Goal: Transaction & Acquisition: Register for event/course

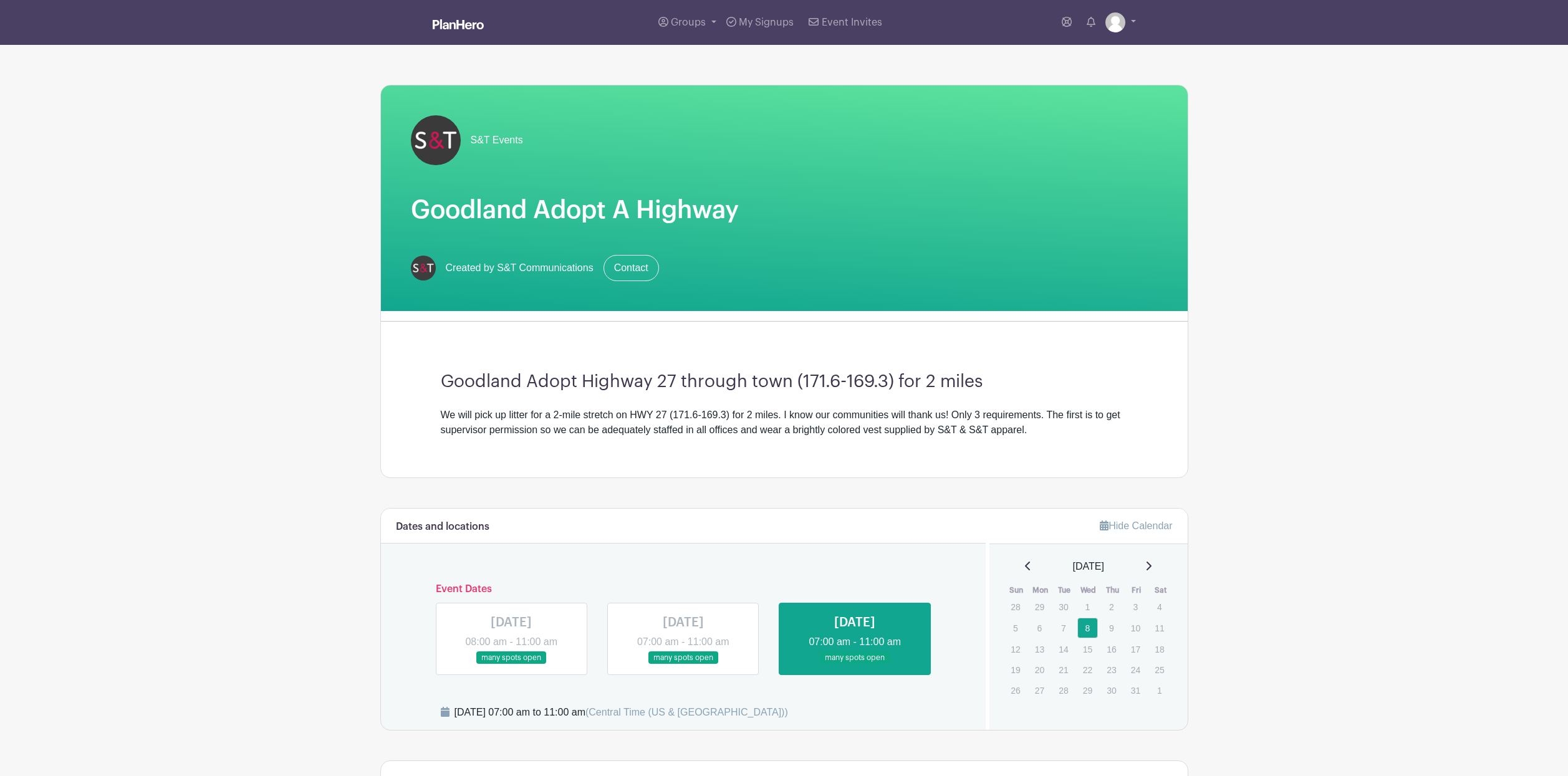
scroll to position [437, 0]
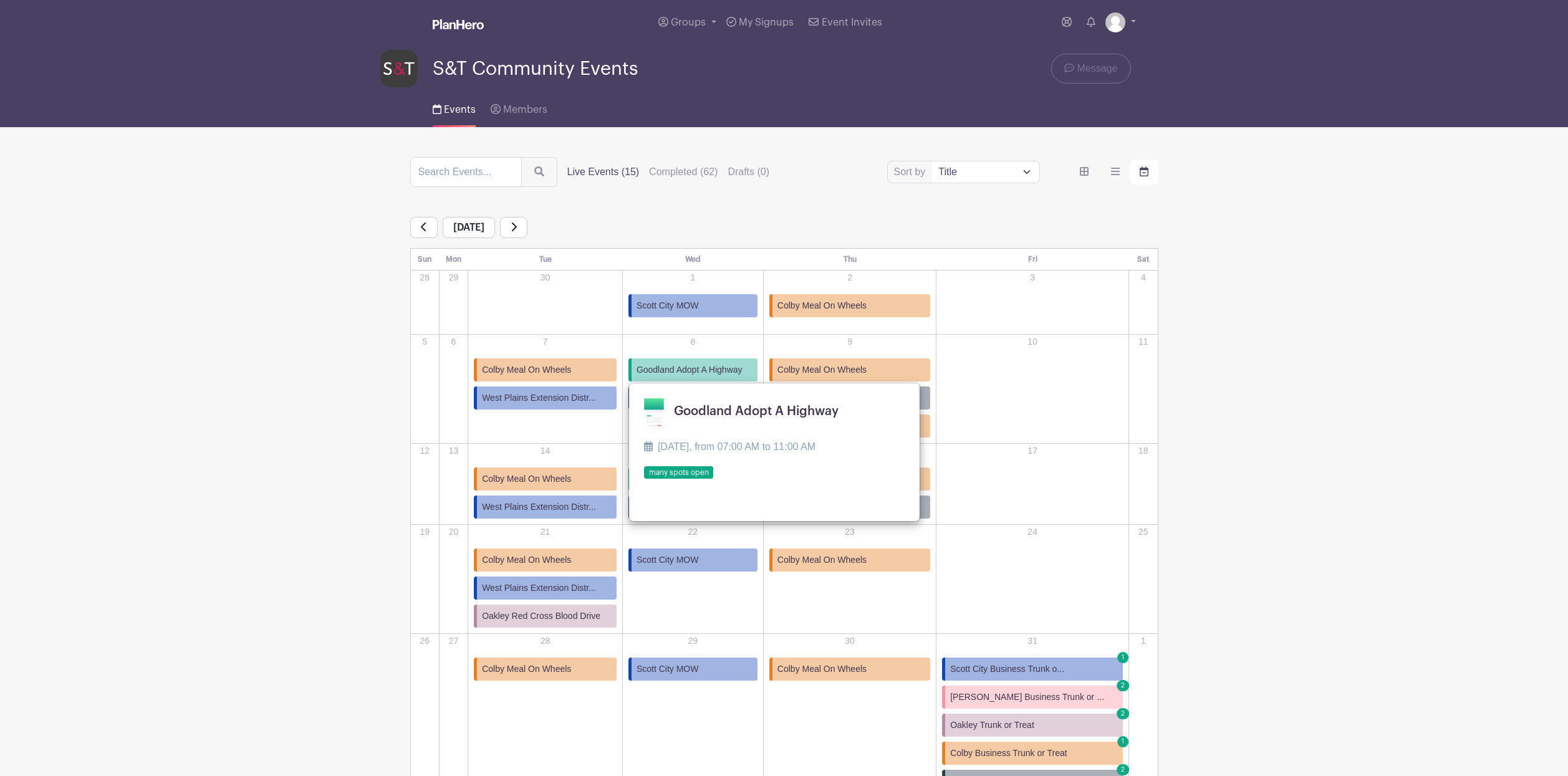
click at [216, 448] on main "Groups All Groups Karen's Events S&T Community Events My Signups Event Invites …" at bounding box center [784, 439] width 1568 height 878
click at [1004, 420] on td "10" at bounding box center [1033, 389] width 193 height 109
click at [576, 509] on span "West Plains Extension Distr..." at bounding box center [538, 507] width 114 height 13
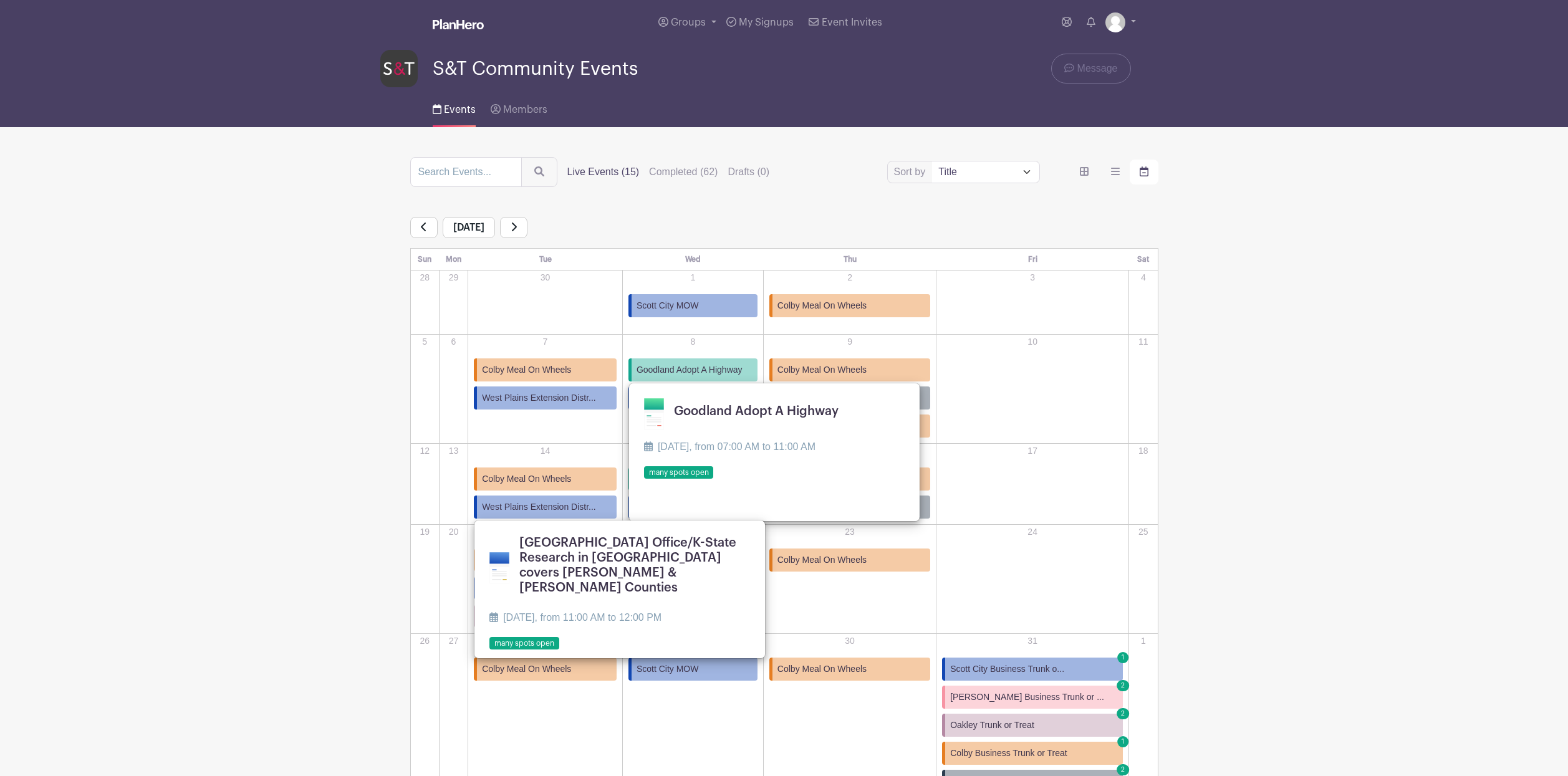
click at [644, 479] on link at bounding box center [644, 479] width 0 height 0
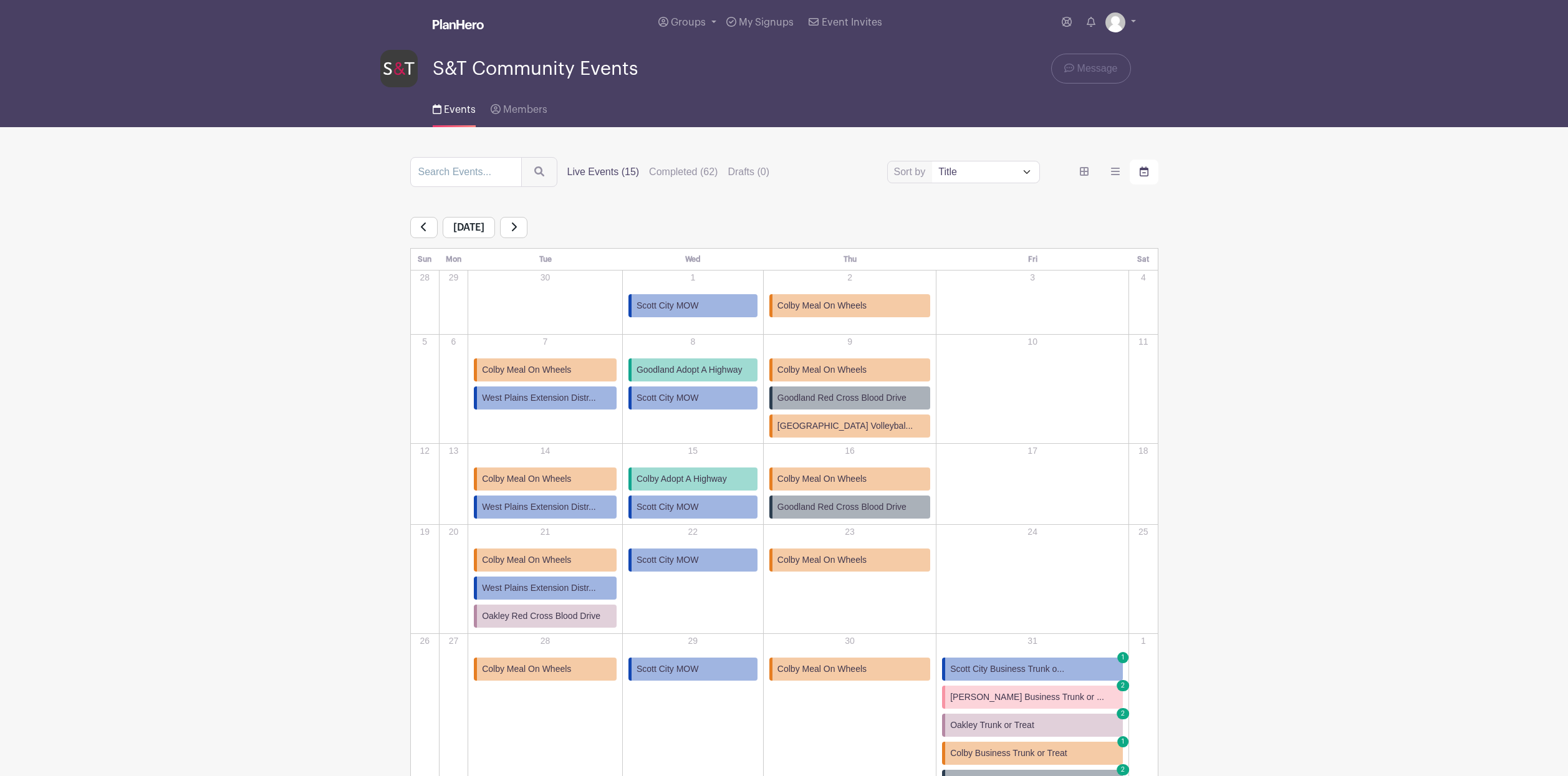
click at [879, 396] on span "Goodland Red Cross Blood Drive" at bounding box center [842, 398] width 129 height 13
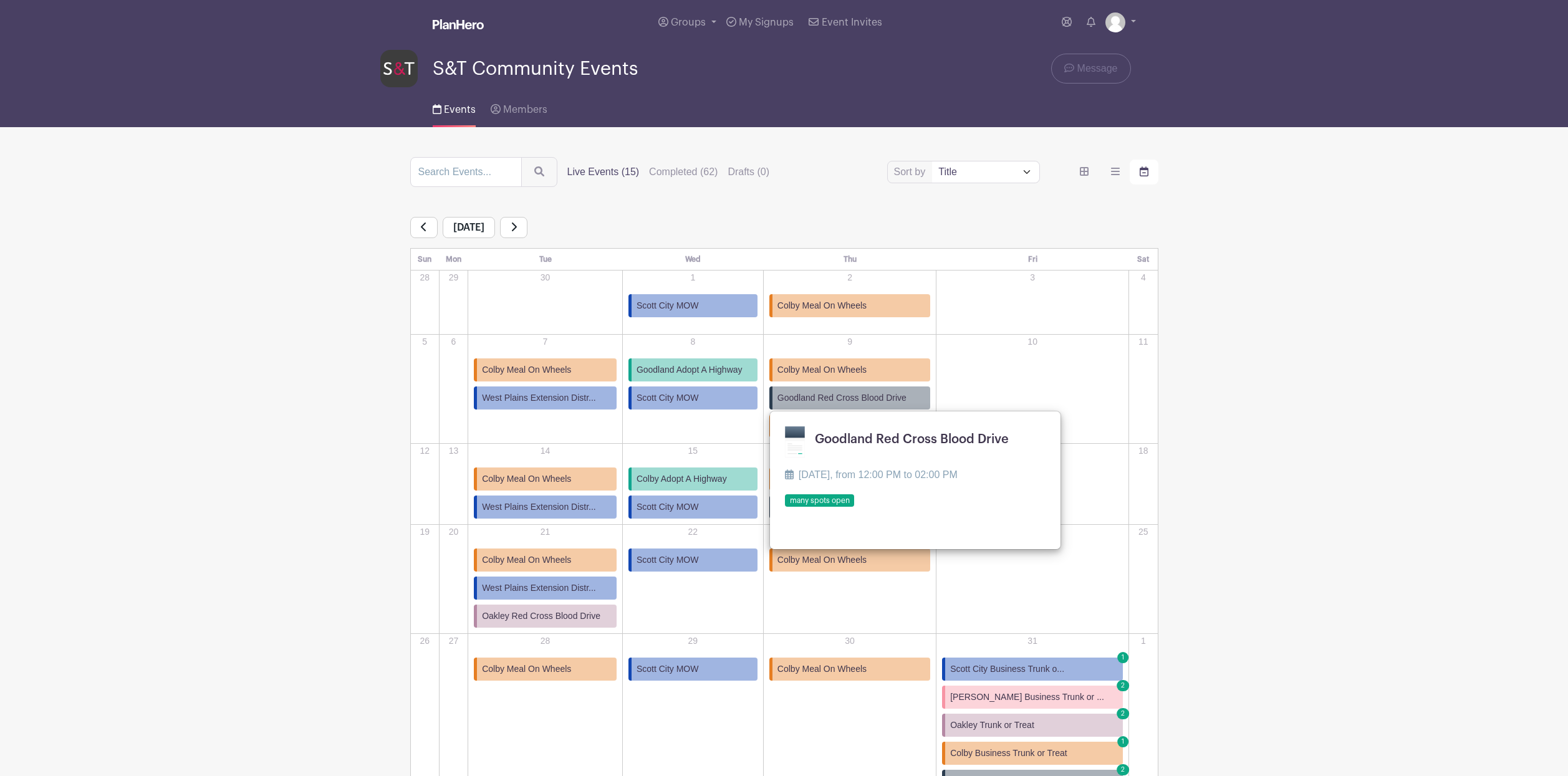
click at [785, 508] on link at bounding box center [785, 508] width 0 height 0
